Goal: Task Accomplishment & Management: Complete application form

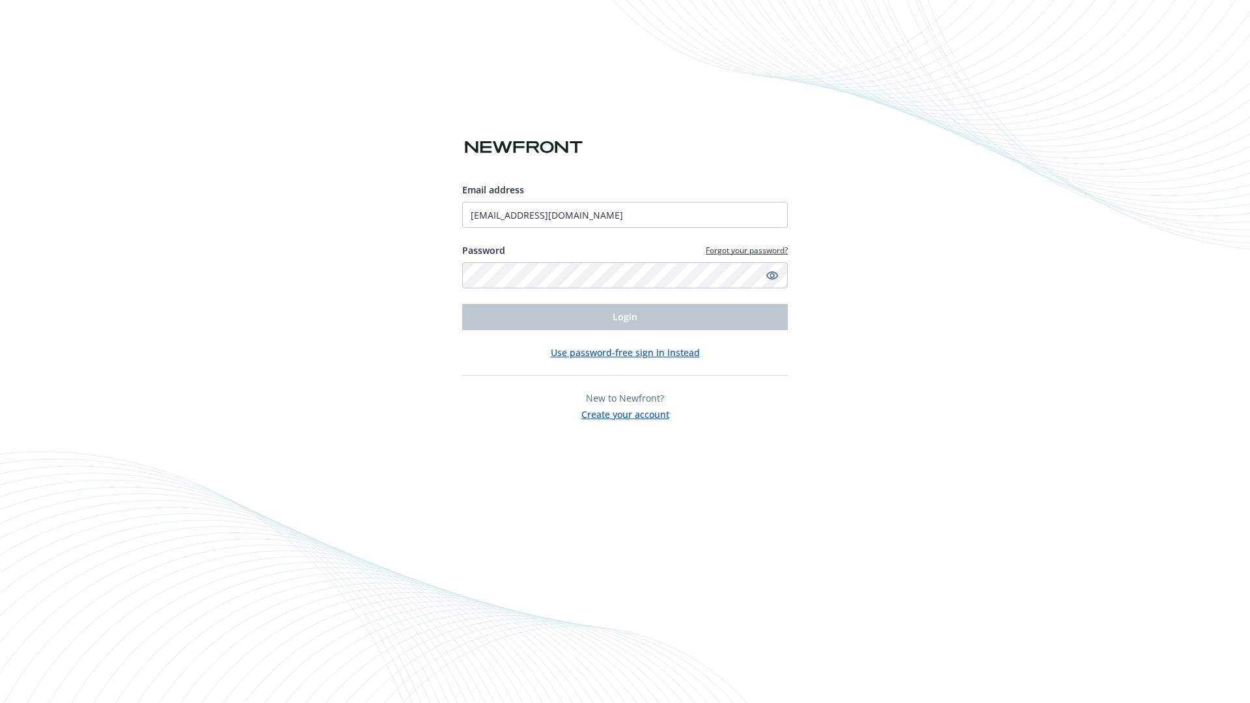
type input "[EMAIL_ADDRESS][DOMAIN_NAME]"
click at [625, 317] on span "Login" at bounding box center [625, 317] width 25 height 12
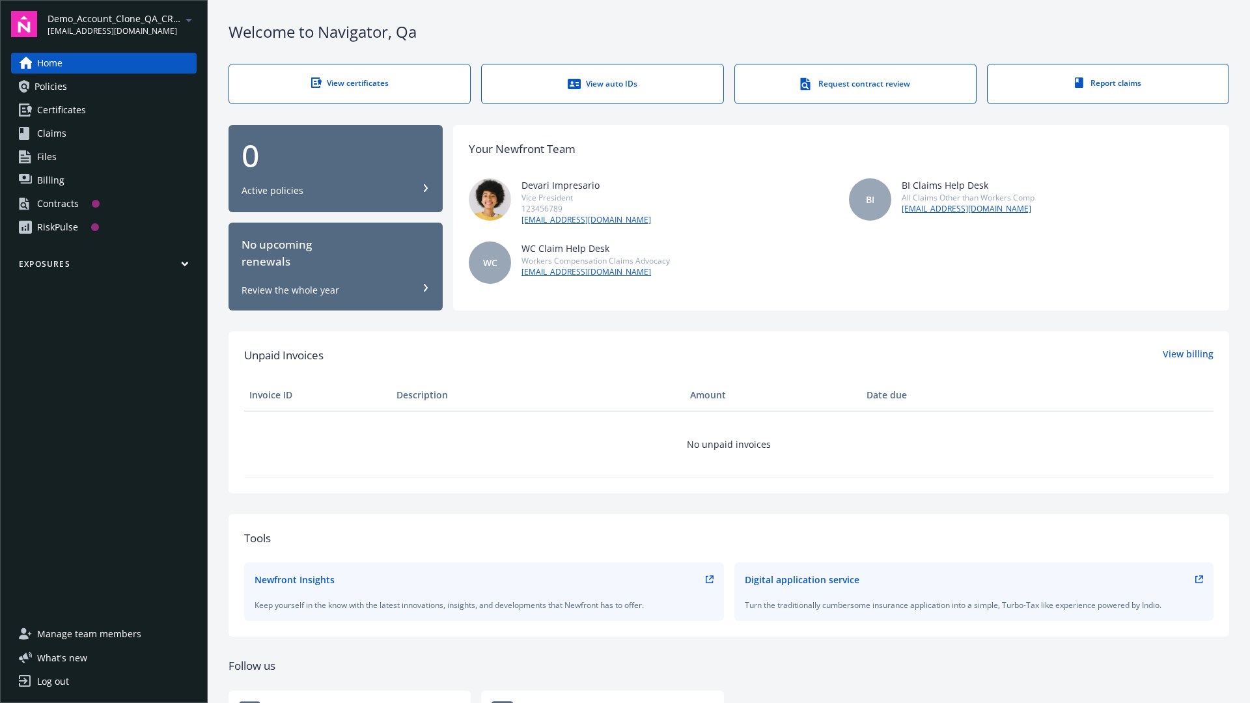
click at [122, 24] on span "Demo_Account_Clone_QA_CR_Tests_Prospect" at bounding box center [115, 19] width 134 height 14
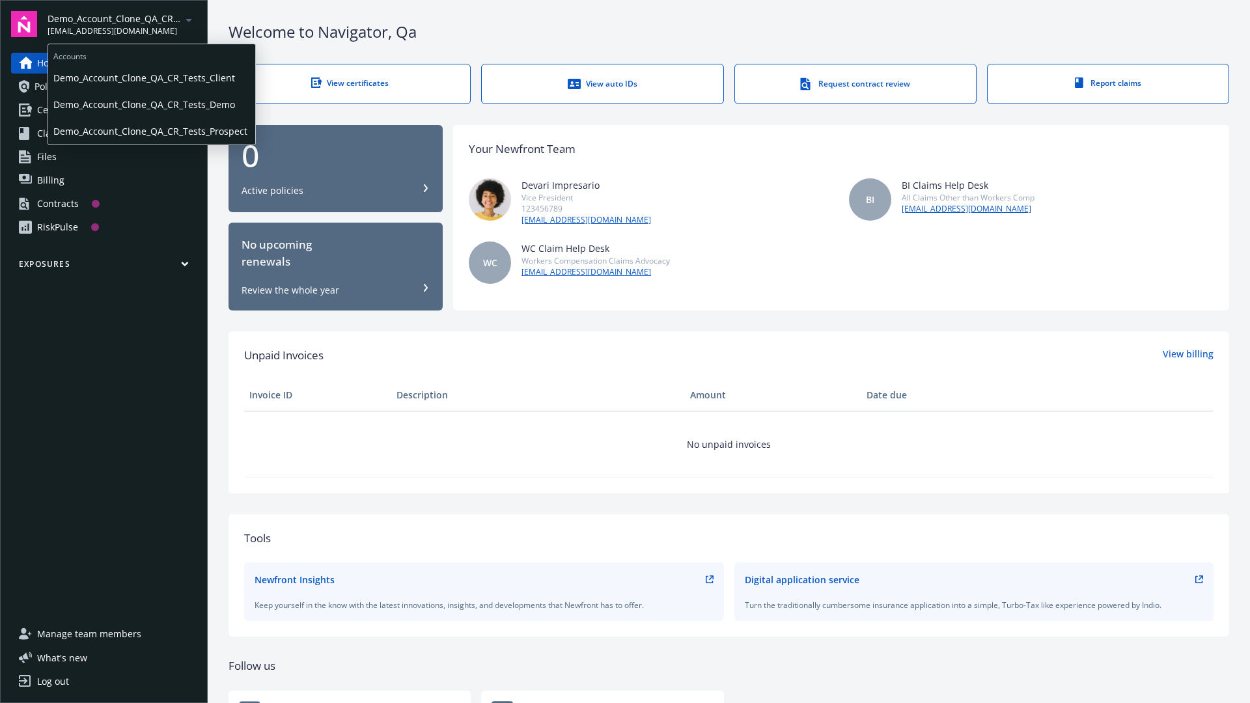
click at [150, 78] on span "Demo_Account_Clone_QA_CR_Tests_Client" at bounding box center [151, 77] width 197 height 27
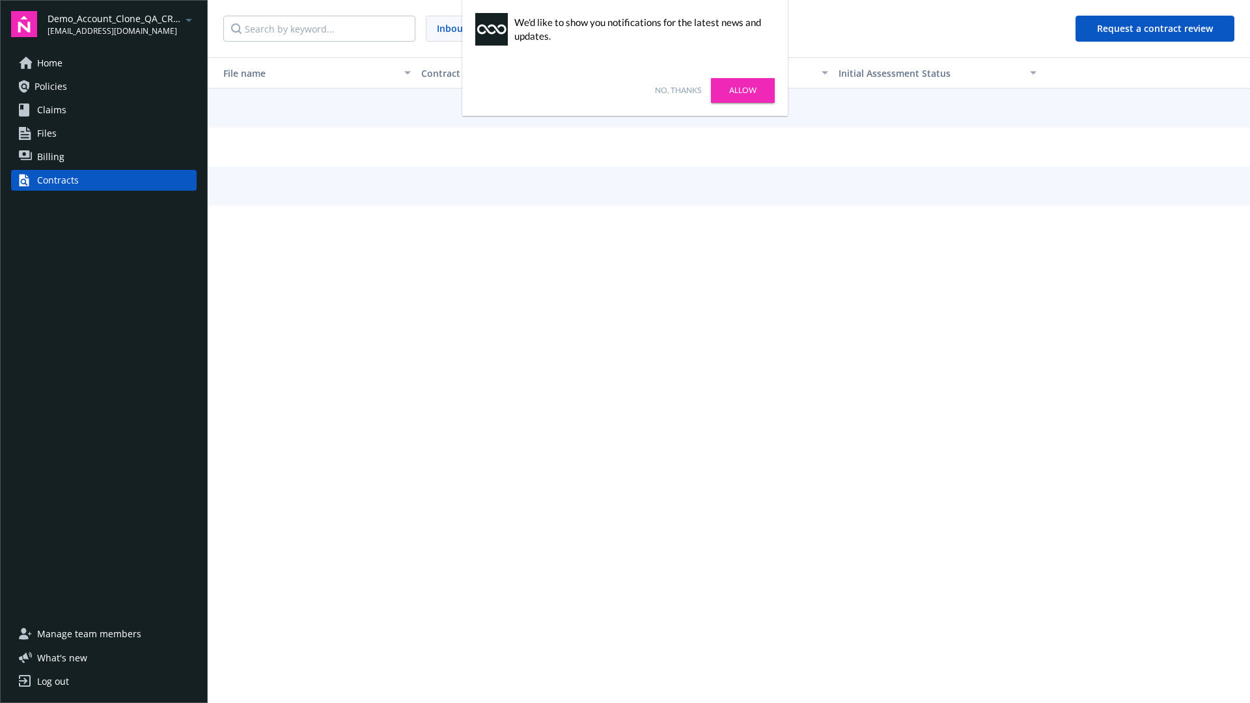
click at [678, 91] on link "No, thanks" at bounding box center [678, 91] width 46 height 12
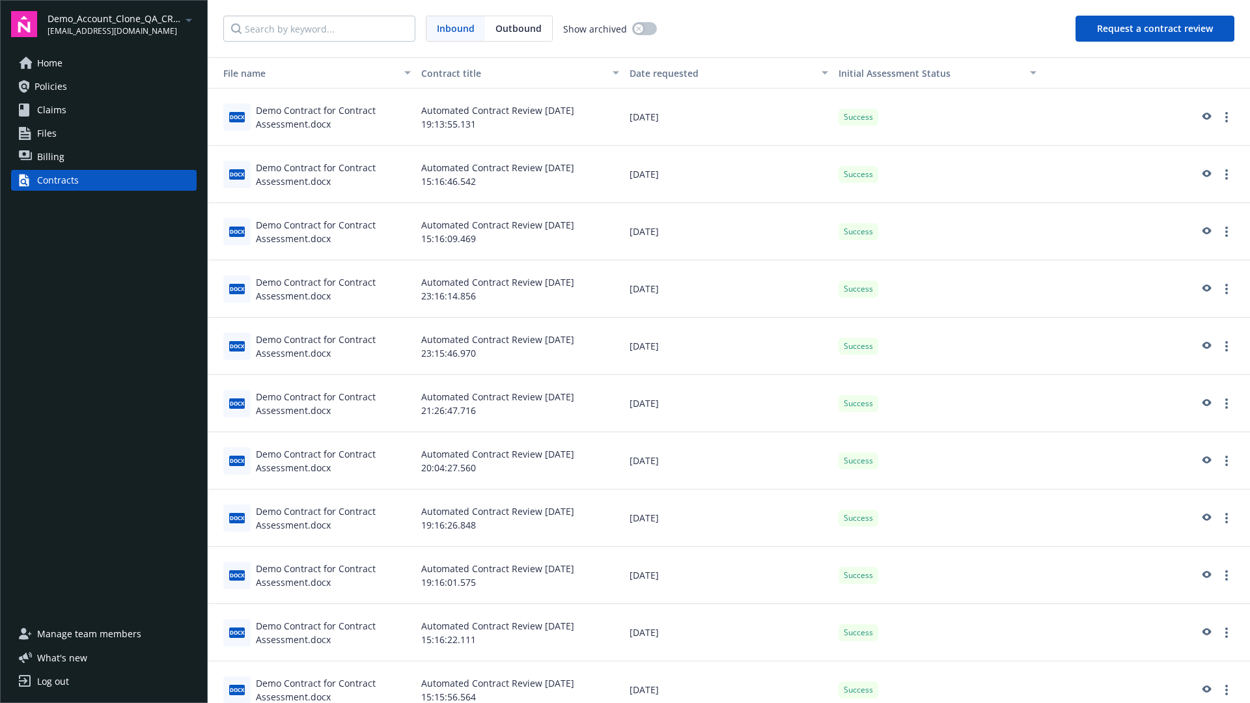
click at [1156, 29] on button "Request a contract review" at bounding box center [1155, 29] width 159 height 26
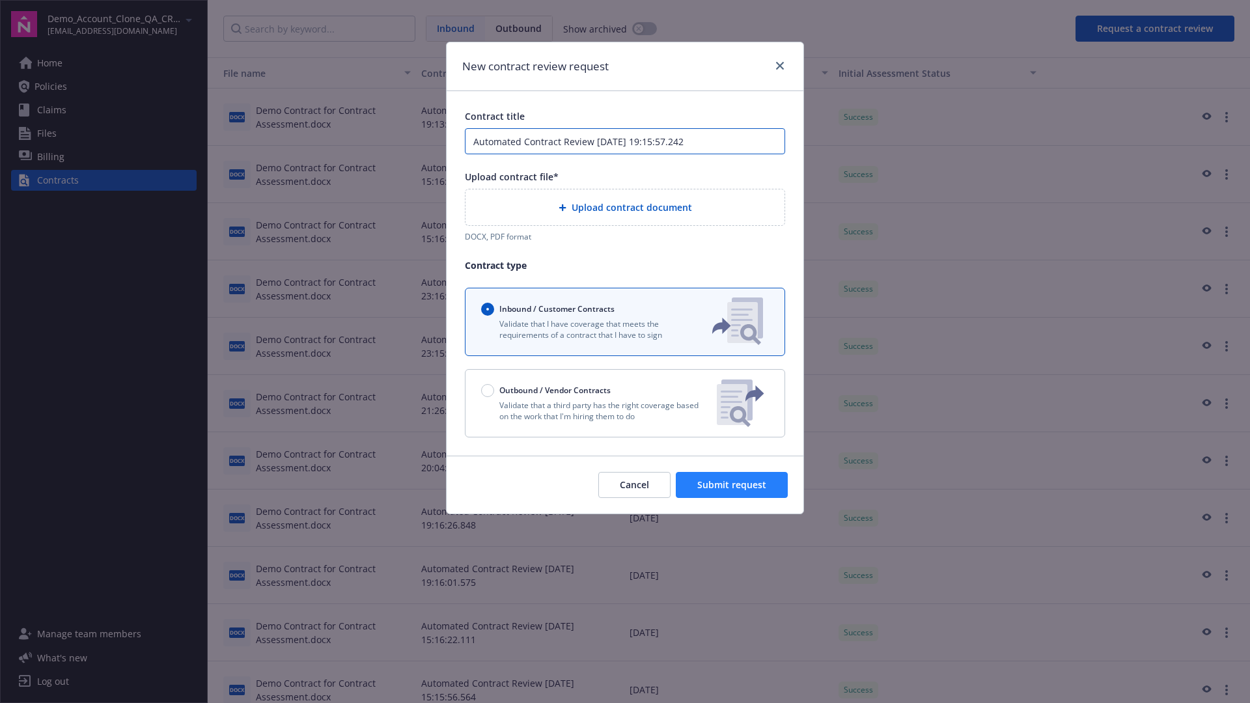
type input "Automated Contract Review 08-20-2025 19:15:57.242"
click at [625, 403] on p "Validate that a third party has the right coverage based on the work that I'm h…" at bounding box center [593, 411] width 225 height 22
radio input "false"
radio input "true"
click at [733, 491] on span "Submit request" at bounding box center [732, 485] width 69 height 12
